Goal: Task Accomplishment & Management: Manage account settings

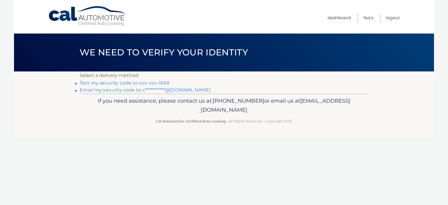
click at [129, 82] on link "Text my security code to xxx-xxx-1669" at bounding box center [125, 83] width 90 height 6
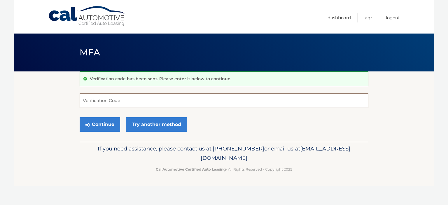
click at [135, 100] on input "Verification Code" at bounding box center [224, 100] width 289 height 15
type input "056065"
click at [80, 117] on button "Continue" at bounding box center [100, 124] width 41 height 15
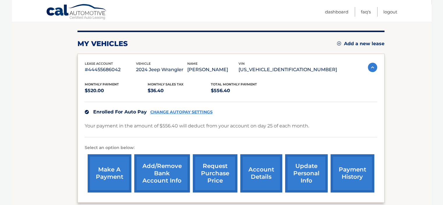
scroll to position [96, 0]
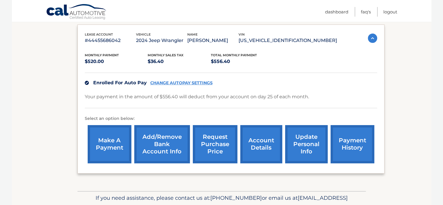
click at [266, 141] on link "account details" at bounding box center [262, 144] width 42 height 38
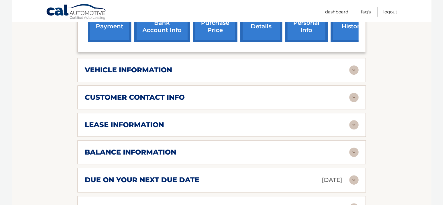
scroll to position [262, 0]
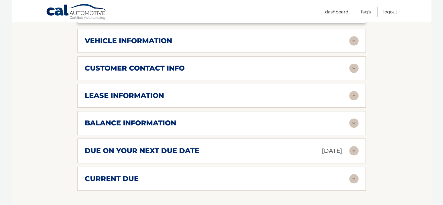
click at [356, 94] on img at bounding box center [354, 95] width 9 height 9
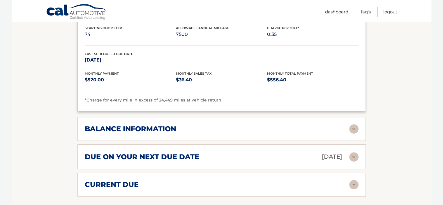
scroll to position [379, 0]
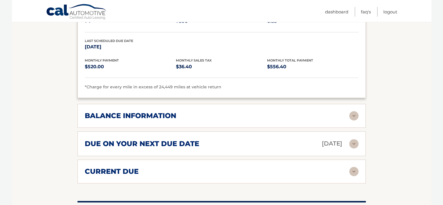
click at [354, 114] on img at bounding box center [354, 115] width 9 height 9
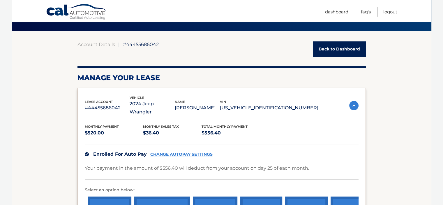
scroll to position [0, 0]
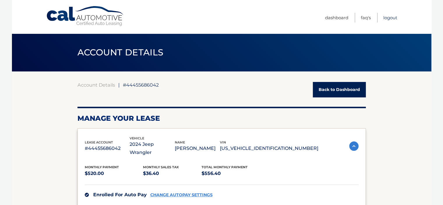
click at [392, 15] on link "Logout" at bounding box center [391, 18] width 14 height 10
